Goal: Browse casually

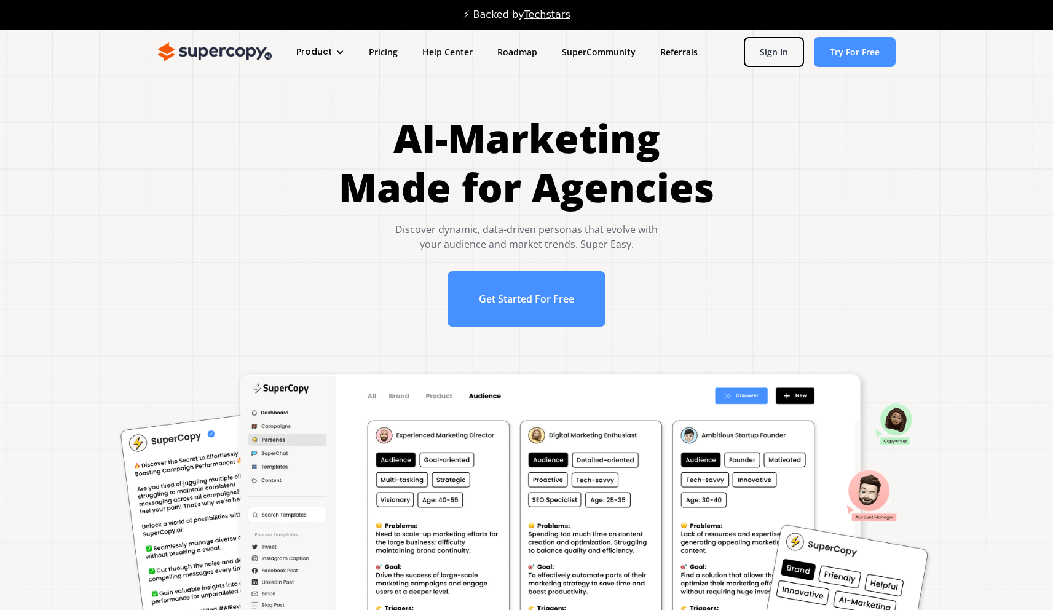
click at [119, 291] on div "AI-Marketing Made for Agencies Discover dynamic, data-driven personas that evol…" at bounding box center [527, 226] width 1004 height 225
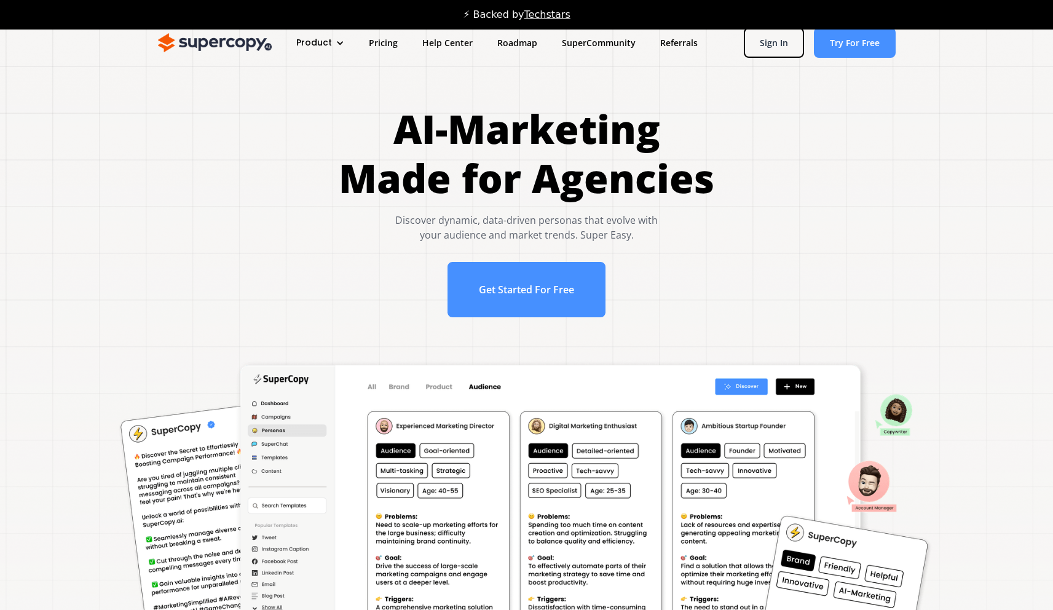
click at [410, 192] on h1 "AI-Marketing Made for Agencies" at bounding box center [527, 154] width 376 height 98
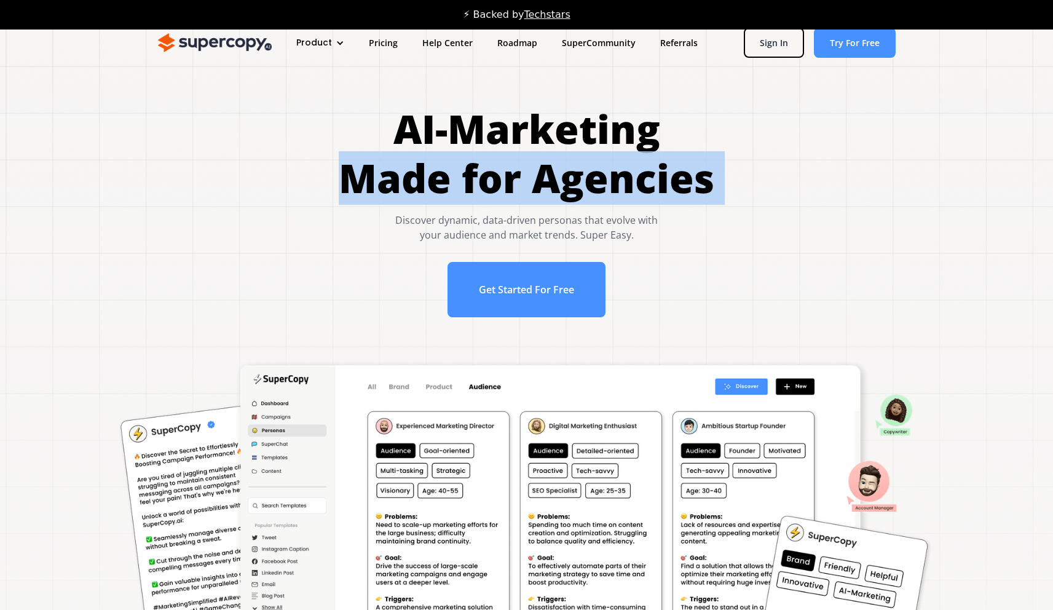
click at [272, 164] on div "AI-Marketing Made for Agencies Discover dynamic, data-driven personas that evol…" at bounding box center [527, 217] width 1004 height 225
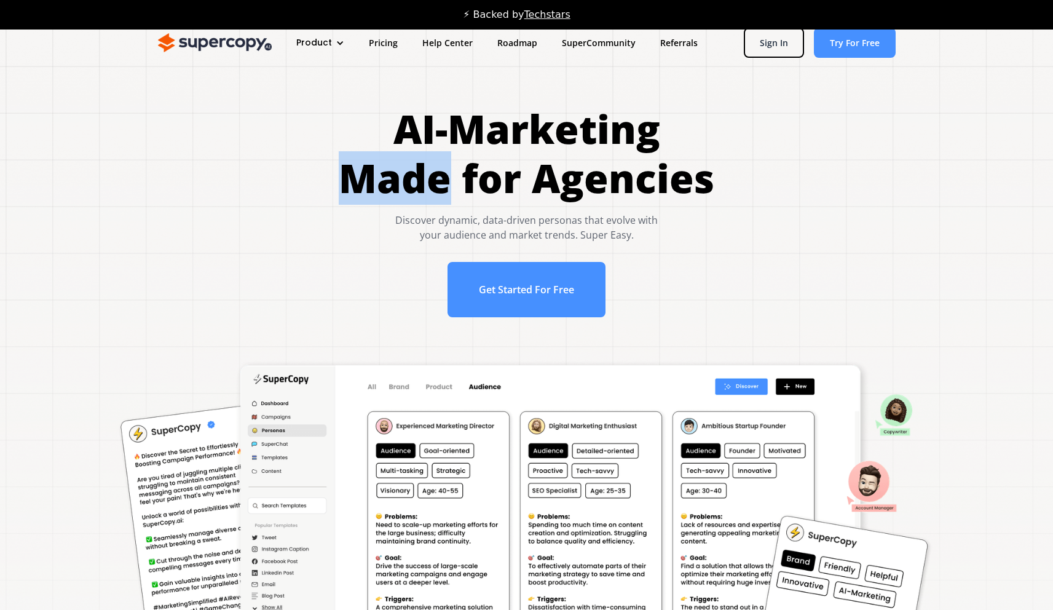
click at [272, 164] on div "AI-Marketing Made for Agencies Discover dynamic, data-driven personas that evol…" at bounding box center [527, 217] width 1004 height 225
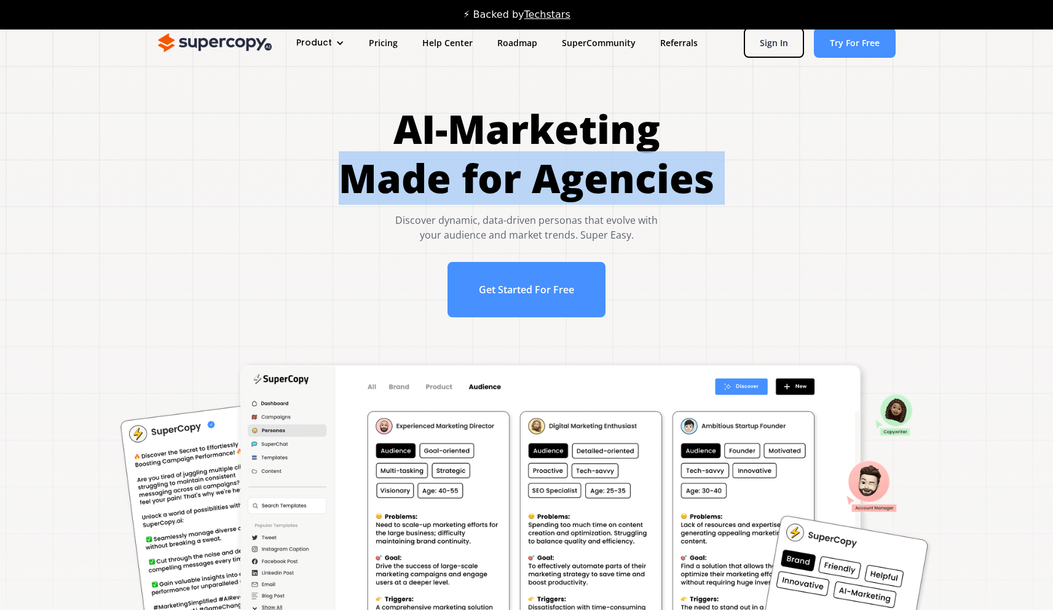
scroll to position [0, 0]
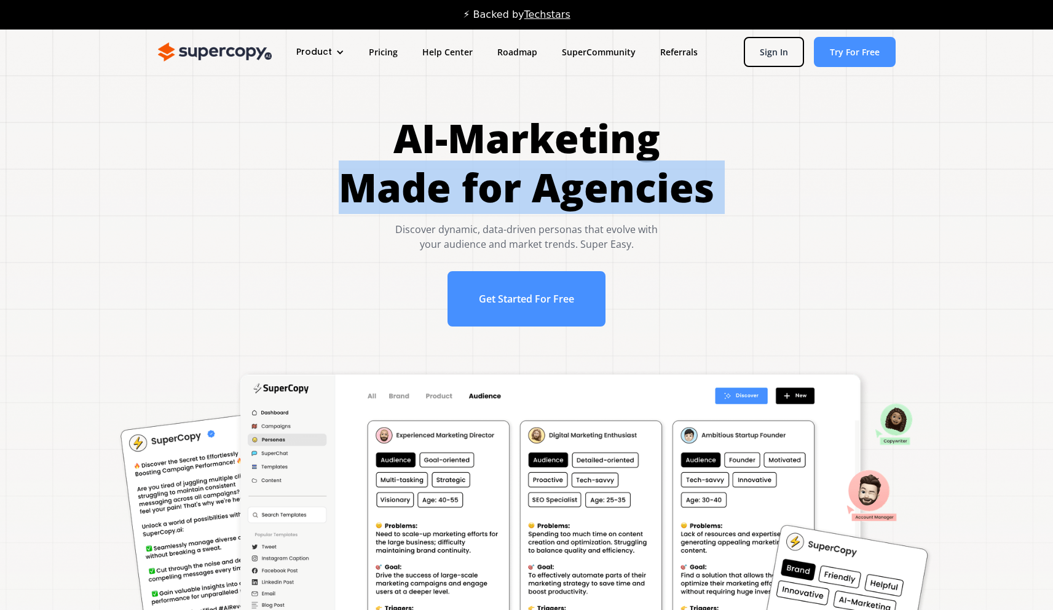
click at [272, 162] on div "AI-Marketing Made for Agencies Discover dynamic, data-driven personas that evol…" at bounding box center [527, 226] width 1004 height 225
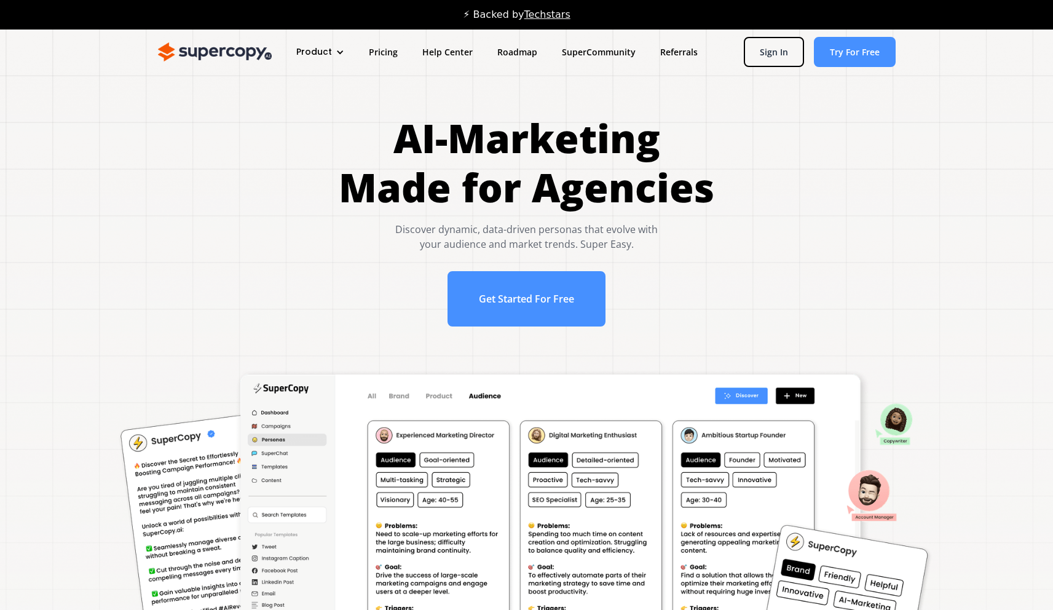
click at [272, 141] on div "AI-Marketing Made for Agencies Discover dynamic, data-driven personas that evol…" at bounding box center [527, 226] width 1004 height 225
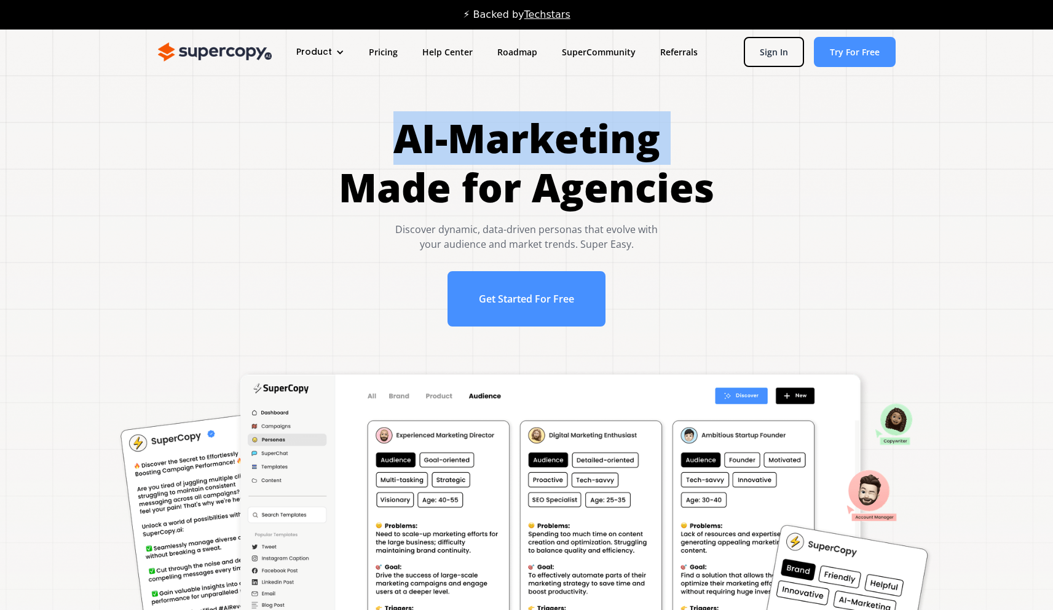
click at [272, 188] on div "AI-Marketing Made for Agencies Discover dynamic, data-driven personas that evol…" at bounding box center [527, 226] width 1004 height 225
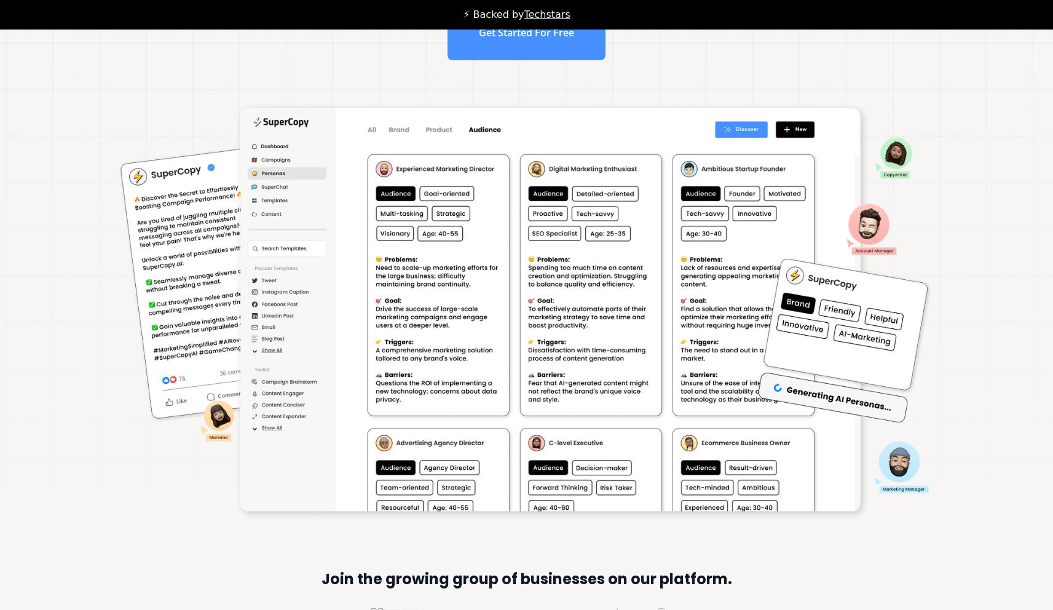
click at [114, 312] on section "Join the growing group of businesses on our platform." at bounding box center [527, 345] width 1004 height 486
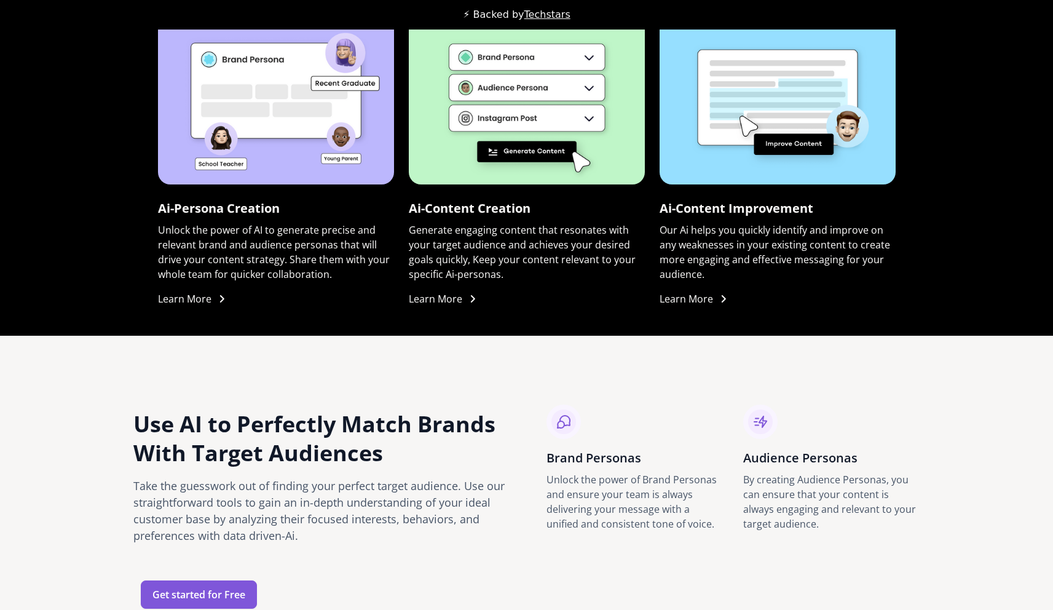
click at [114, 312] on div "Innovative Features for Next-Level Marketing Success Ai-Persona Creation Unlock…" at bounding box center [526, 104] width 1053 height 462
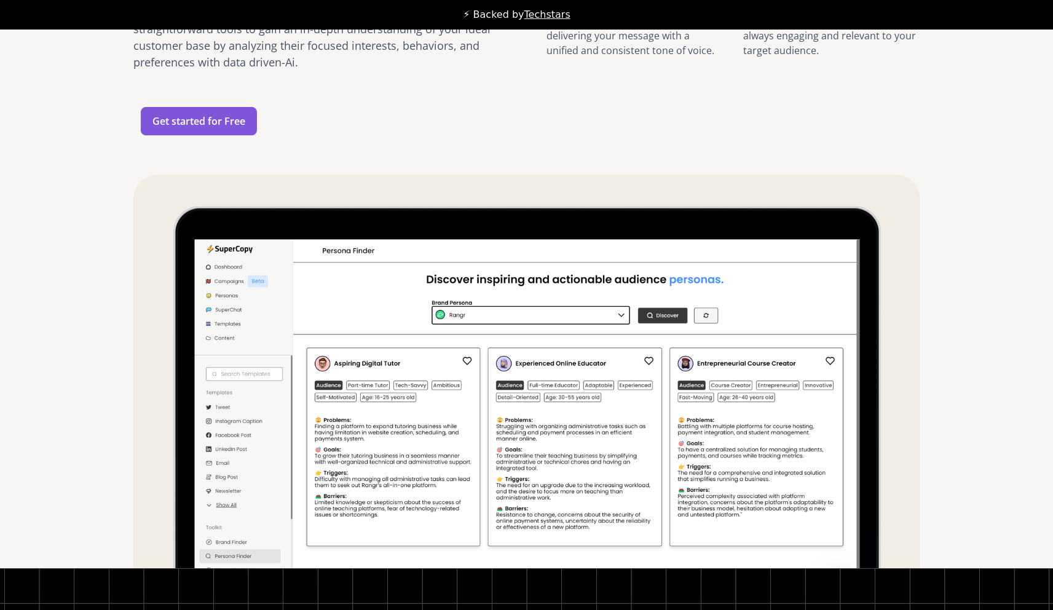
scroll to position [1837, 0]
